Goal: Task Accomplishment & Management: Manage account settings

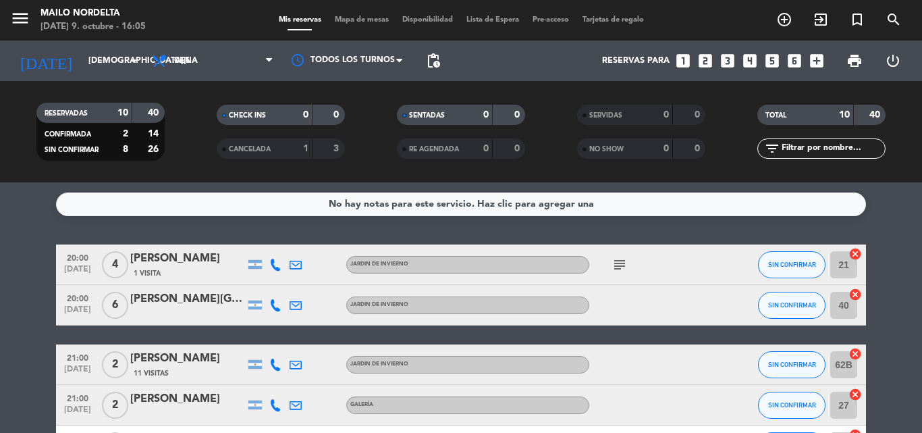
click at [624, 263] on icon "subject" at bounding box center [620, 265] width 16 height 16
click at [276, 267] on icon at bounding box center [275, 265] width 12 height 12
click at [260, 247] on span "Copiar" at bounding box center [262, 242] width 28 height 14
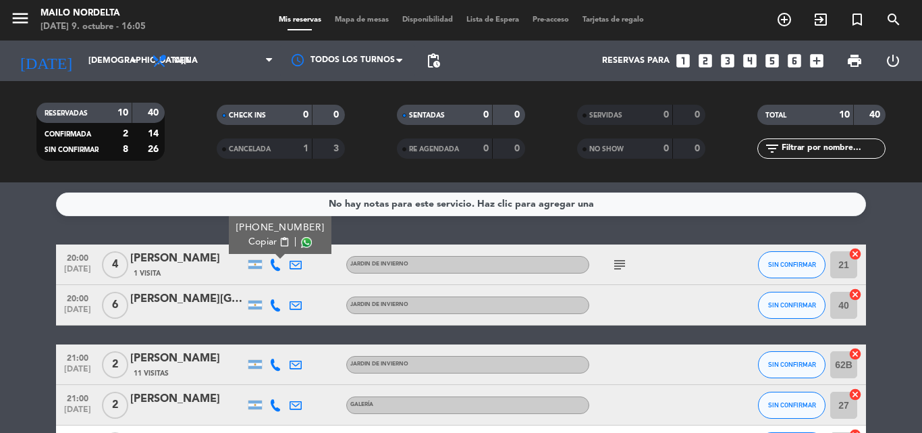
click at [275, 302] on icon at bounding box center [275, 305] width 12 height 12
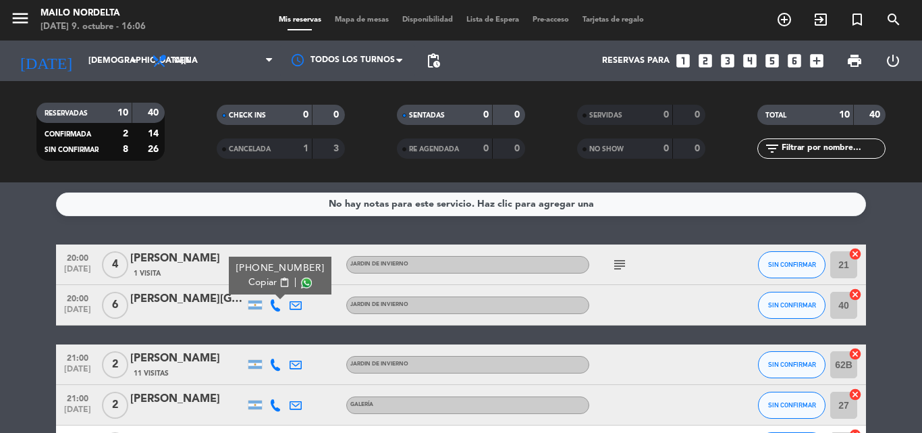
click at [280, 286] on span "content_paste" at bounding box center [285, 283] width 10 height 10
click at [280, 365] on icon at bounding box center [275, 365] width 12 height 12
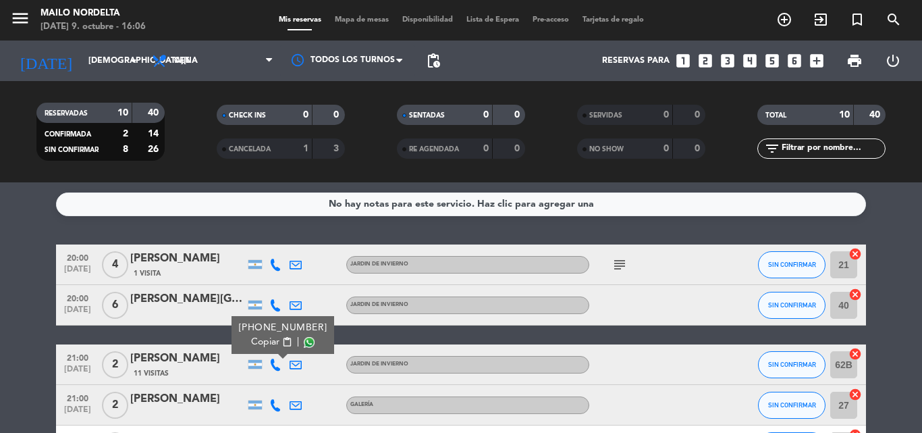
click at [263, 337] on span "Copiar" at bounding box center [265, 342] width 28 height 14
drag, startPoint x: 0, startPoint y: 282, endPoint x: 6, endPoint y: 288, distance: 8.1
click at [274, 404] on icon at bounding box center [275, 405] width 12 height 12
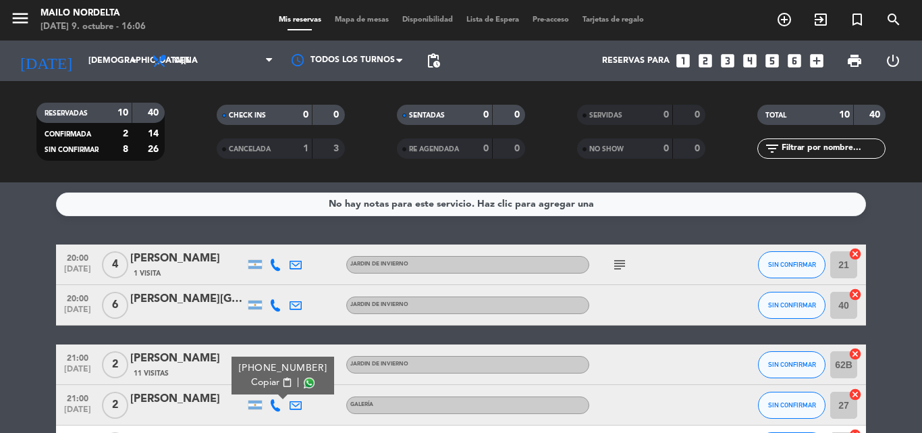
click at [258, 384] on span "Copiar" at bounding box center [265, 382] width 28 height 14
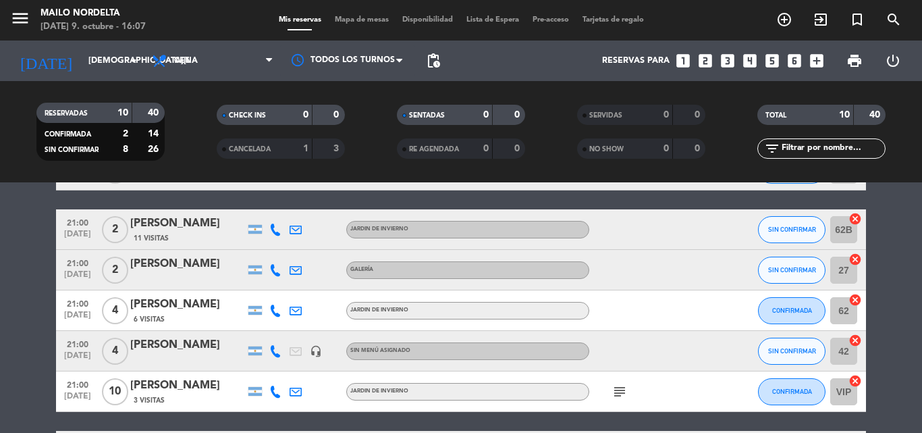
scroll to position [203, 0]
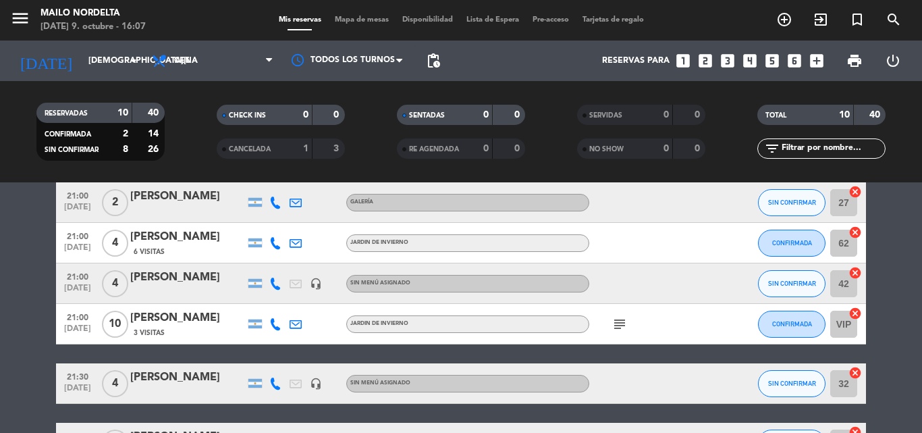
click at [278, 285] on icon at bounding box center [275, 284] width 12 height 12
click at [253, 258] on span "Copiar" at bounding box center [265, 261] width 28 height 14
click at [9, 322] on bookings-row "20:00 [DATE] 4 [PERSON_NAME] 1 Visita JARDIN DE INVIERNO subject SIN CONFIRMAR …" at bounding box center [461, 273] width 922 height 462
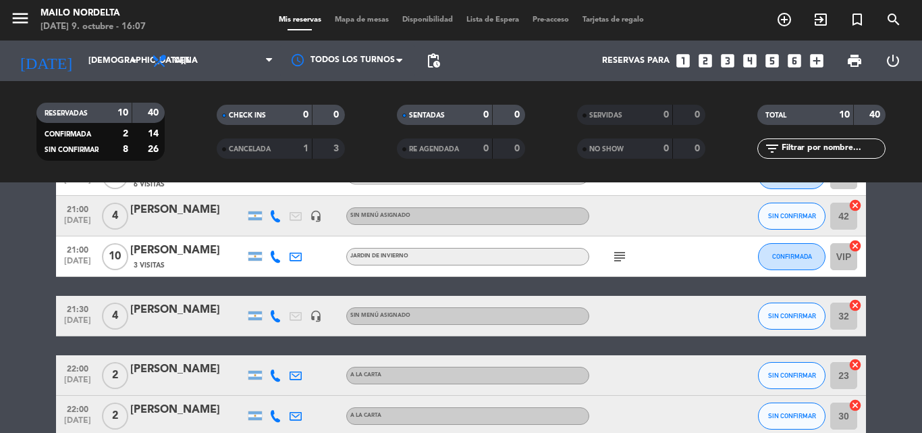
click at [280, 321] on icon at bounding box center [275, 316] width 12 height 12
click at [264, 292] on span "Copiar" at bounding box center [265, 293] width 28 height 14
click at [0, 278] on bookings-row "20:00 [DATE] 4 [PERSON_NAME] 1 Visita JARDIN DE INVIERNO subject SIN CONFIRMAR …" at bounding box center [461, 205] width 922 height 462
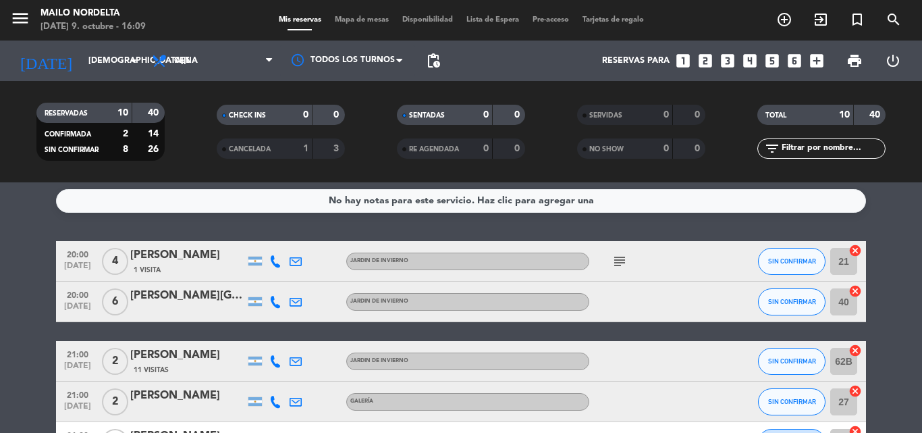
scroll to position [0, 0]
